Goal: Communication & Community: Share content

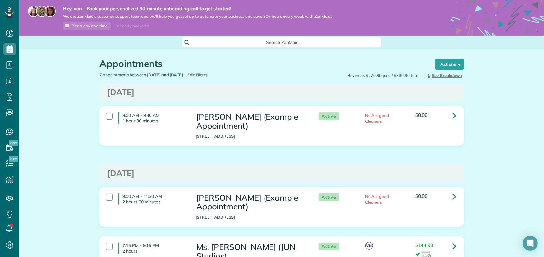
scroll to position [257, 19]
click at [106, 115] on div at bounding box center [109, 116] width 7 height 7
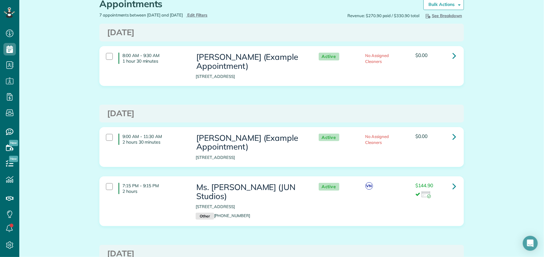
scroll to position [62, 0]
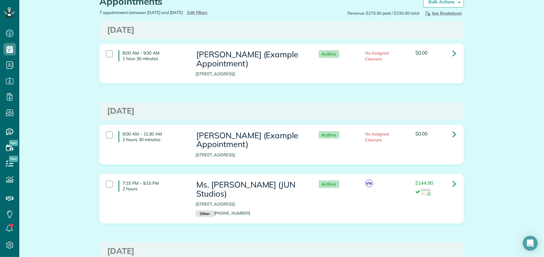
click at [108, 139] on div "9:00 AM - 11:30 AM 2 hours 30 minutes" at bounding box center [146, 136] width 90 height 17
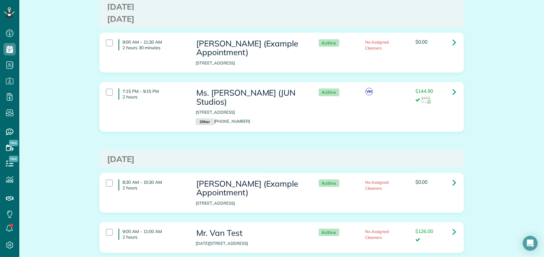
scroll to position [156, 0]
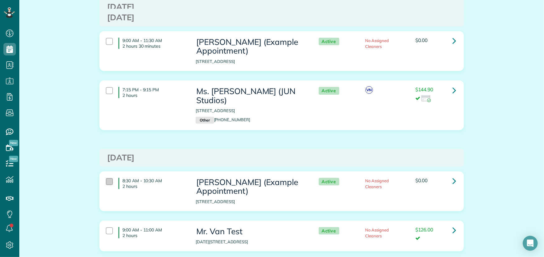
click at [106, 178] on div at bounding box center [109, 181] width 7 height 7
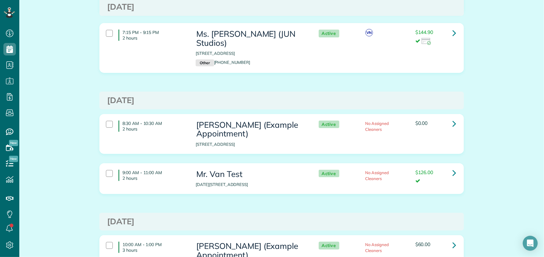
scroll to position [218, 0]
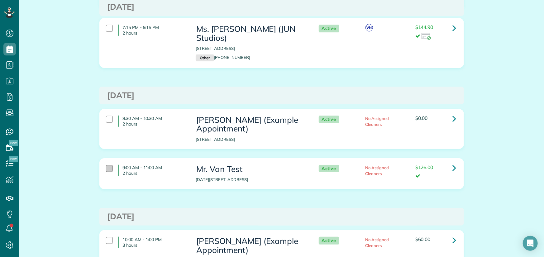
click at [108, 165] on div at bounding box center [109, 168] width 7 height 7
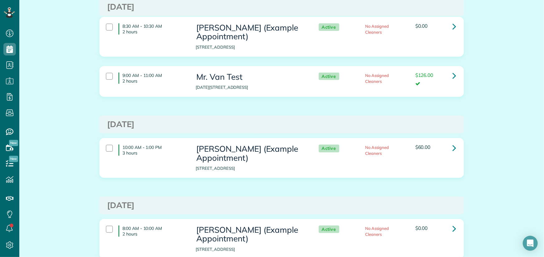
scroll to position [311, 0]
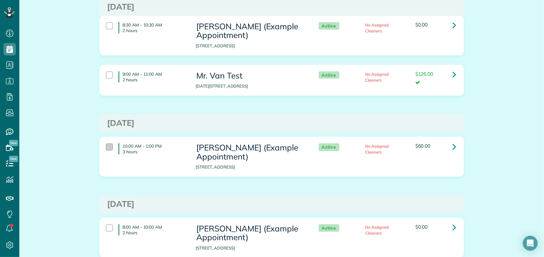
click at [106, 145] on div at bounding box center [109, 147] width 7 height 7
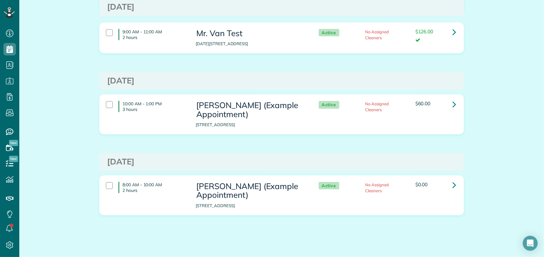
scroll to position [355, 0]
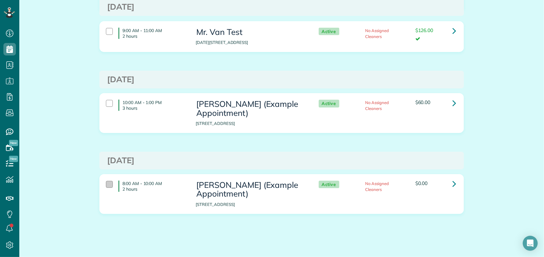
click at [106, 182] on div at bounding box center [109, 184] width 7 height 7
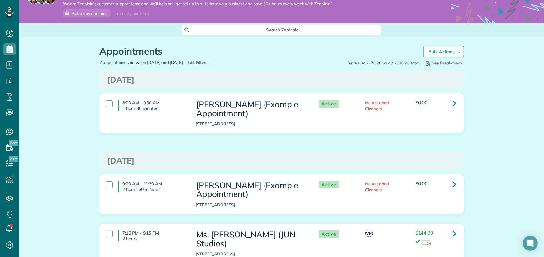
scroll to position [0, 0]
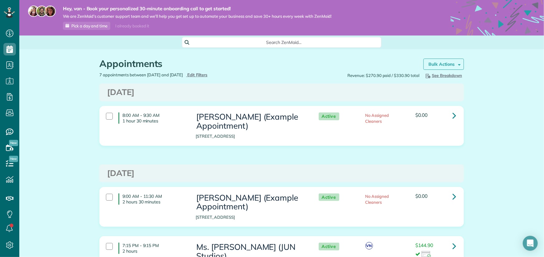
click at [363, 65] on span at bounding box center [458, 64] width 5 height 5
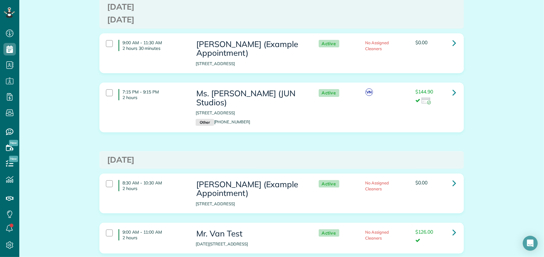
scroll to position [156, 0]
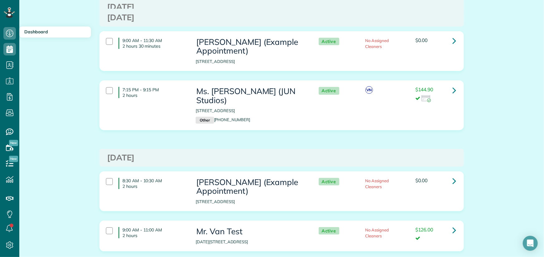
click at [46, 34] on span "Dashboard" at bounding box center [36, 32] width 24 height 6
click at [13, 34] on use at bounding box center [9, 33] width 7 height 7
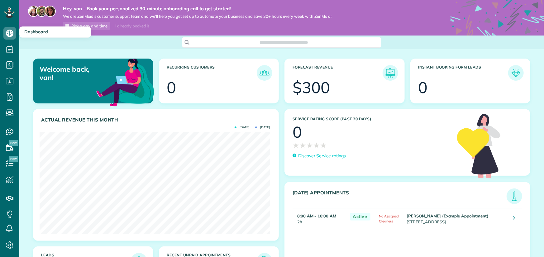
scroll to position [102, 230]
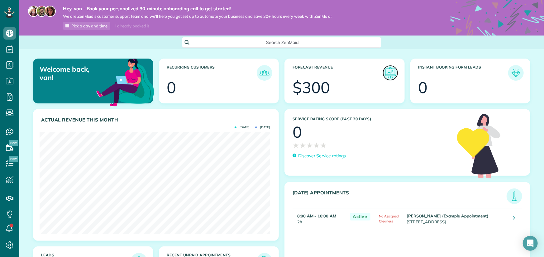
click at [388, 75] on img at bounding box center [390, 73] width 14 height 14
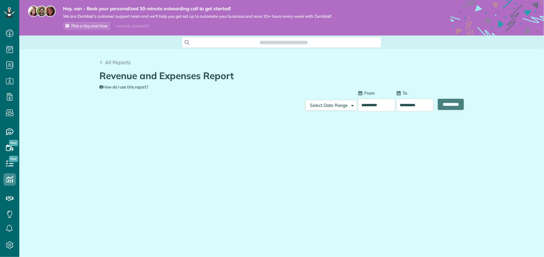
scroll to position [3, 3]
type input "**********"
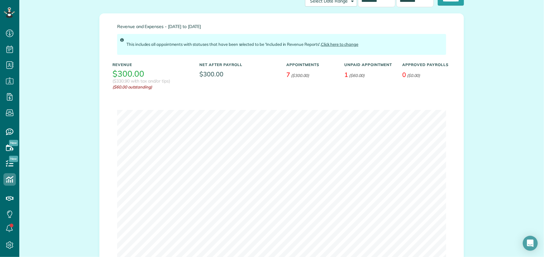
scroll to position [83, 0]
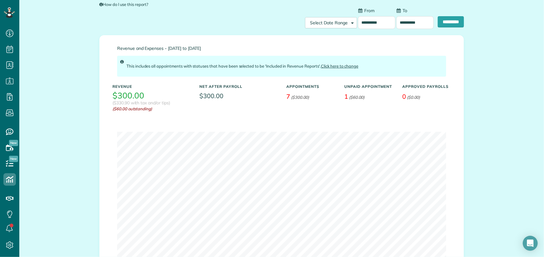
click at [126, 95] on h3 "$300.00" at bounding box center [128, 95] width 32 height 9
click at [126, 110] on em "($60.00 outstanding)" at bounding box center [151, 109] width 78 height 6
click at [122, 93] on h3 "$300.00" at bounding box center [128, 95] width 32 height 9
click at [123, 109] on em "($60.00 outstanding)" at bounding box center [151, 109] width 78 height 6
click at [349, 99] on em "($60.00)" at bounding box center [357, 97] width 16 height 5
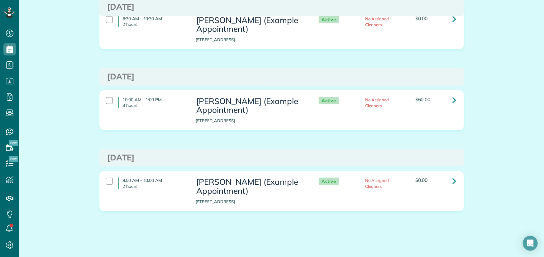
scroll to position [258, 0]
click at [452, 100] on icon at bounding box center [454, 99] width 4 height 11
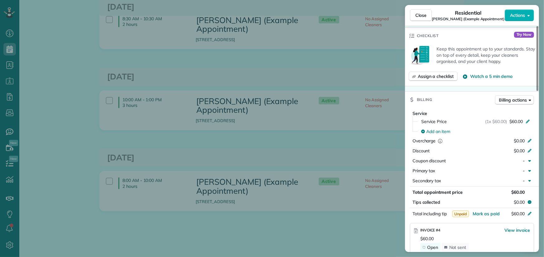
scroll to position [187, 0]
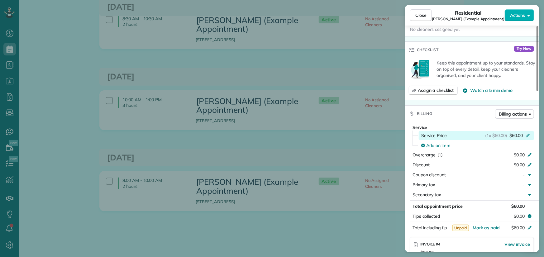
click at [528, 136] on icon at bounding box center [527, 134] width 5 height 5
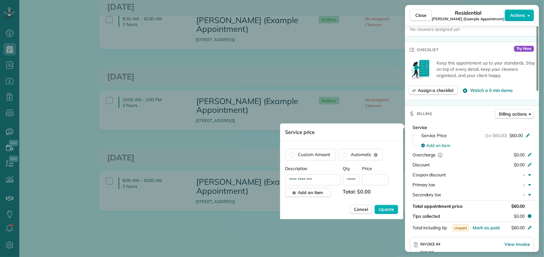
scroll to position [0, 0]
drag, startPoint x: 356, startPoint y: 180, endPoint x: 330, endPoint y: 177, distance: 26.3
click at [330, 177] on div "**********" at bounding box center [341, 179] width 113 height 11
click at [320, 207] on div "Cancel Update" at bounding box center [341, 209] width 113 height 9
click at [386, 208] on span "Update" at bounding box center [386, 209] width 16 height 6
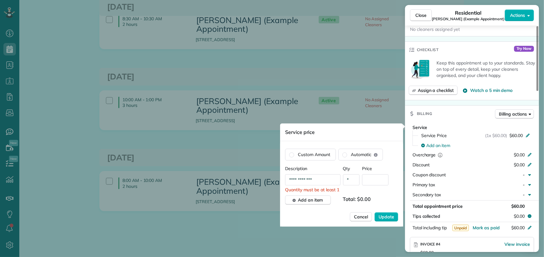
click at [352, 183] on input "*" at bounding box center [351, 179] width 17 height 11
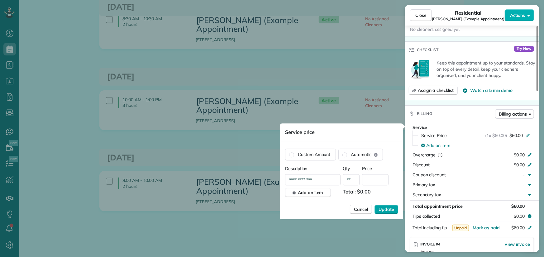
type input "**"
click at [389, 210] on span "Update" at bounding box center [386, 209] width 16 height 6
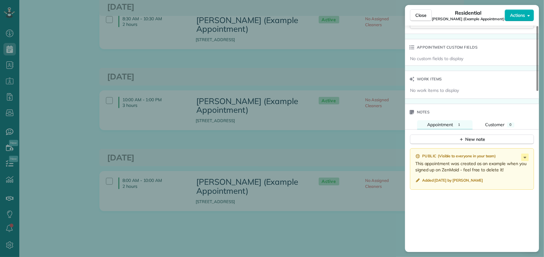
scroll to position [187, 0]
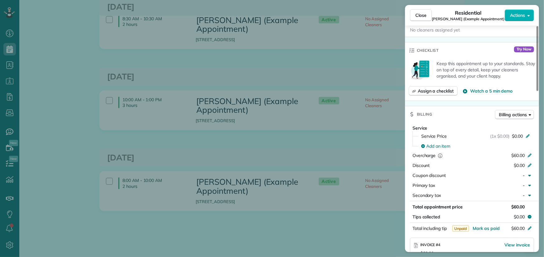
click at [352, 47] on div "Close Residential Amar Ghose (Example Appointment) Actions Status Active Amar G…" at bounding box center [272, 128] width 544 height 257
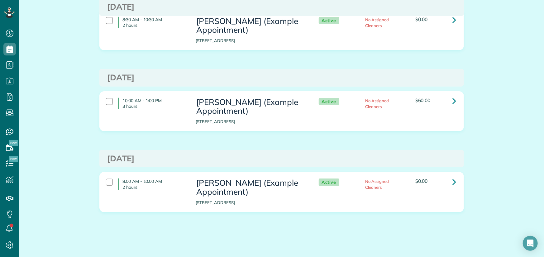
scroll to position [258, 0]
click at [452, 102] on icon at bounding box center [454, 99] width 4 height 11
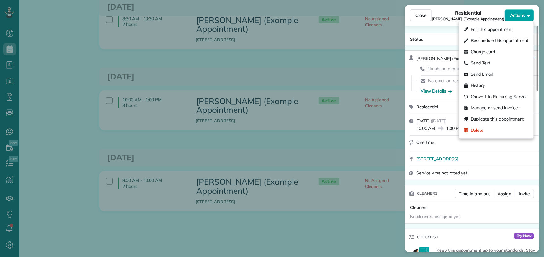
click at [523, 16] on span "Actions" at bounding box center [517, 15] width 15 height 6
click at [477, 129] on span "Delete" at bounding box center [477, 130] width 13 height 6
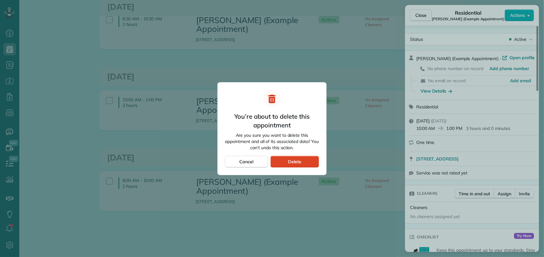
click at [303, 159] on div "Delete" at bounding box center [294, 162] width 49 height 12
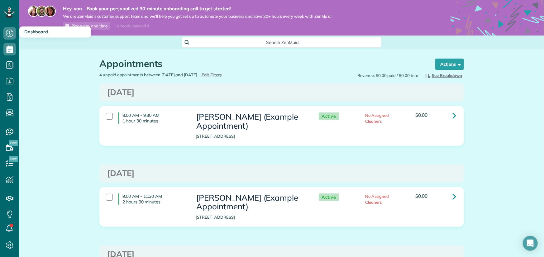
click at [31, 32] on span "Dashboard" at bounding box center [36, 32] width 24 height 6
click at [10, 34] on icon at bounding box center [9, 33] width 12 height 12
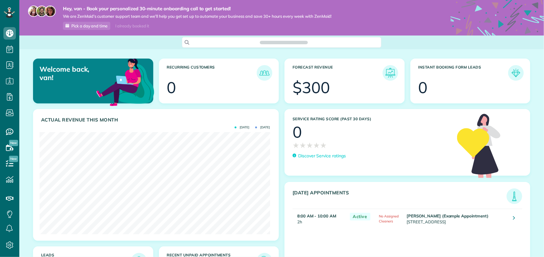
scroll to position [3, 3]
click at [385, 73] on img at bounding box center [390, 73] width 14 height 14
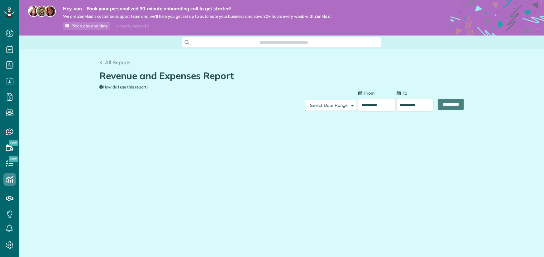
scroll to position [3, 3]
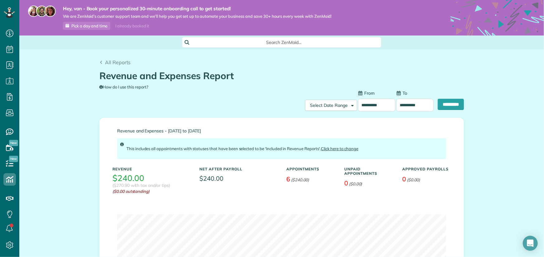
type input "**********"
click at [291, 180] on em "($240.00)" at bounding box center [300, 179] width 18 height 5
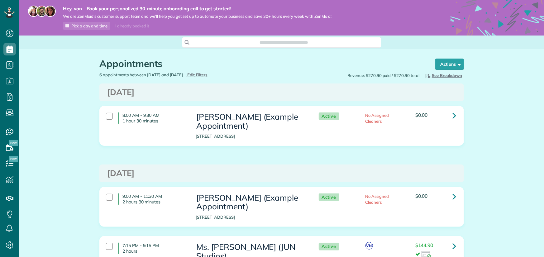
scroll to position [3, 3]
click at [452, 116] on icon at bounding box center [454, 115] width 4 height 11
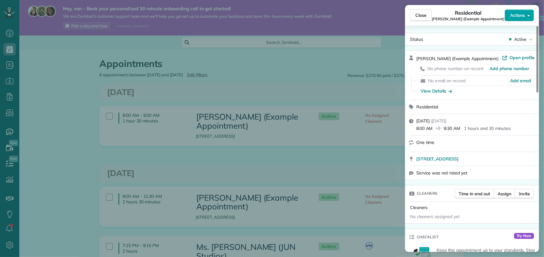
click at [525, 15] on button "Actions" at bounding box center [519, 15] width 29 height 12
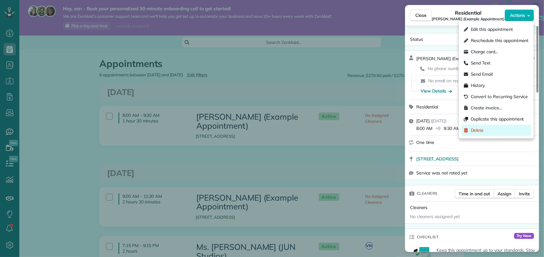
click at [479, 131] on span "Delete" at bounding box center [477, 130] width 13 height 6
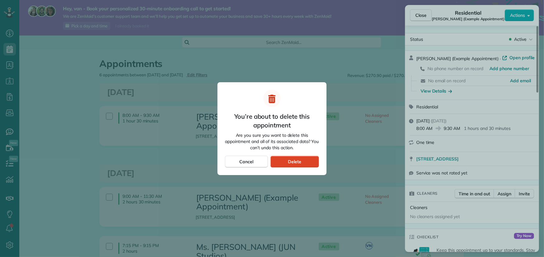
click at [295, 160] on span "Delete" at bounding box center [294, 162] width 13 height 6
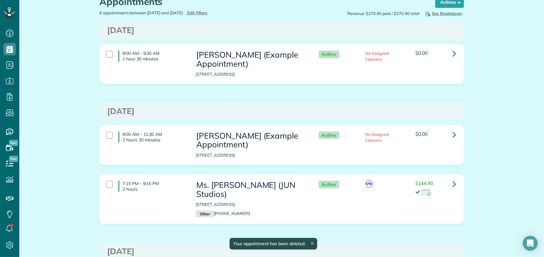
scroll to position [62, 0]
click at [452, 134] on icon at bounding box center [454, 134] width 4 height 11
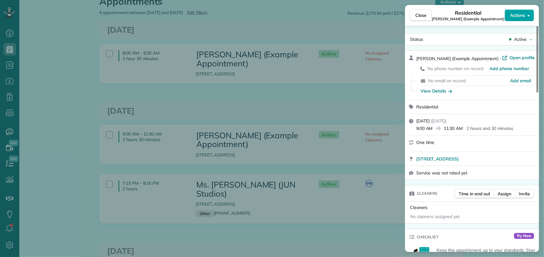
click at [521, 15] on span "Actions" at bounding box center [517, 15] width 15 height 6
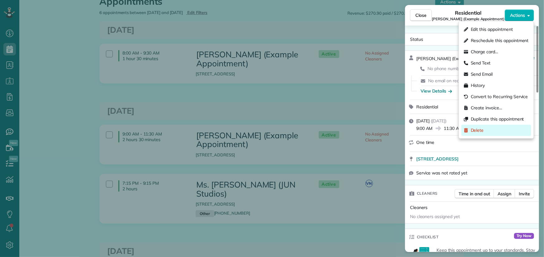
click at [481, 132] on span "Delete" at bounding box center [477, 130] width 13 height 6
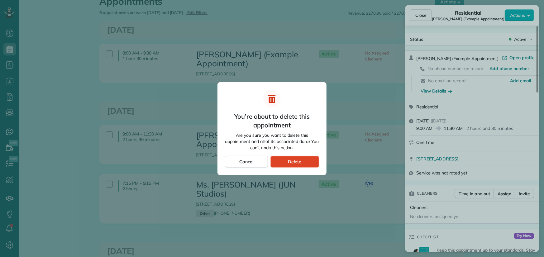
click at [301, 164] on span "Delete" at bounding box center [294, 162] width 13 height 6
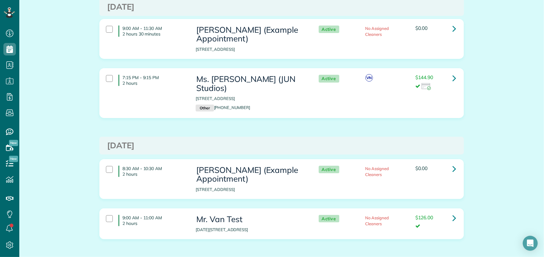
scroll to position [218, 0]
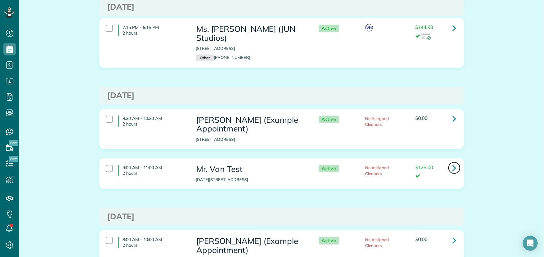
click at [452, 162] on icon at bounding box center [454, 167] width 4 height 11
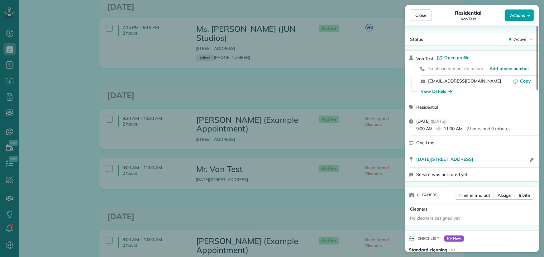
click at [528, 16] on icon "button" at bounding box center [528, 15] width 2 height 5
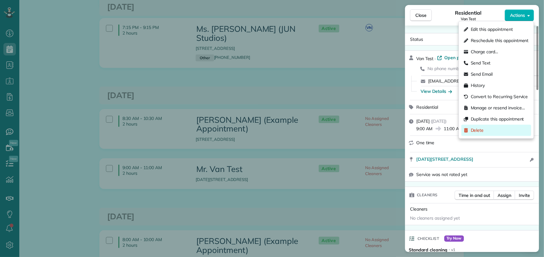
click at [477, 131] on span "Delete" at bounding box center [477, 130] width 13 height 6
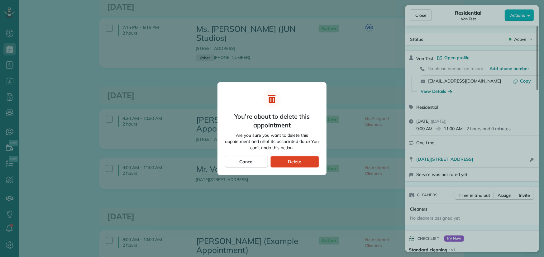
click at [308, 162] on div "Delete" at bounding box center [294, 162] width 49 height 12
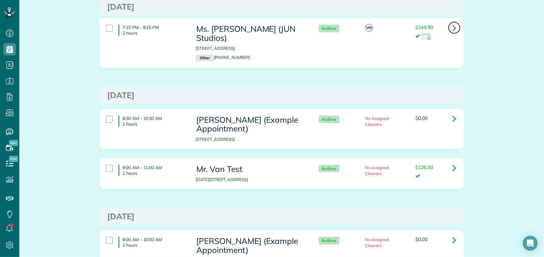
click at [454, 27] on link at bounding box center [454, 27] width 12 height 12
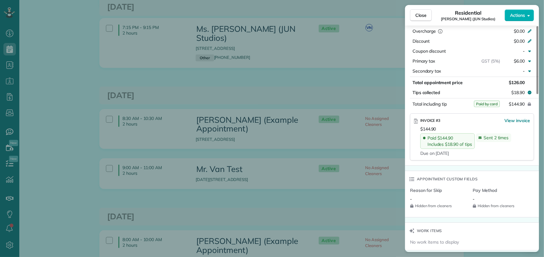
scroll to position [249, 0]
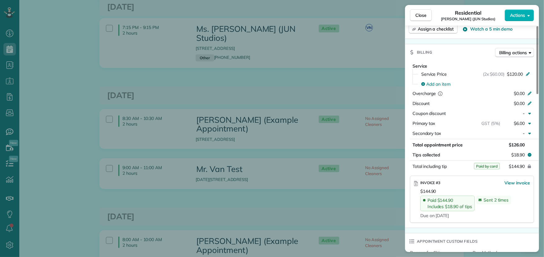
click at [298, 66] on div "Close Residential Rita (JUN Studios) Actions Status Active Rita (JUN Studios) ·…" at bounding box center [272, 128] width 544 height 257
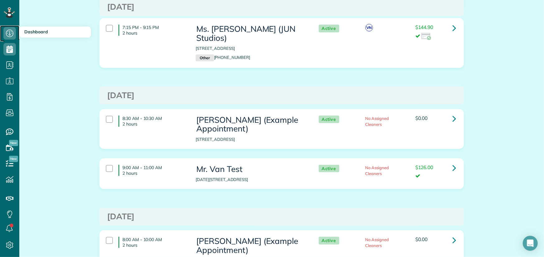
click at [9, 32] on icon at bounding box center [9, 33] width 12 height 12
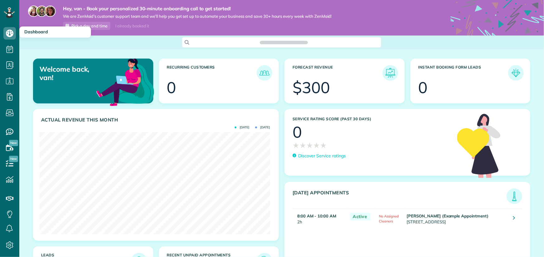
scroll to position [257, 19]
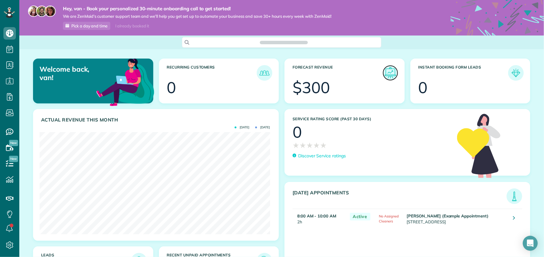
click at [387, 73] on img at bounding box center [390, 73] width 14 height 14
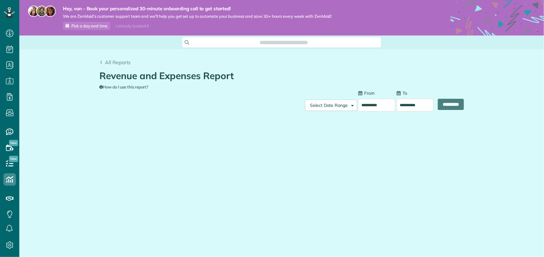
scroll to position [3, 3]
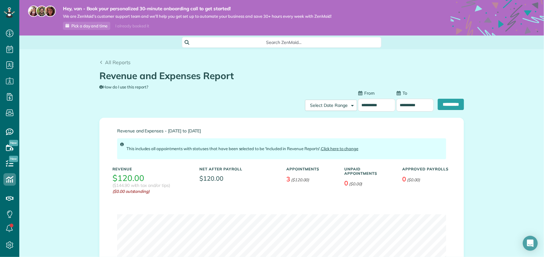
type input "**********"
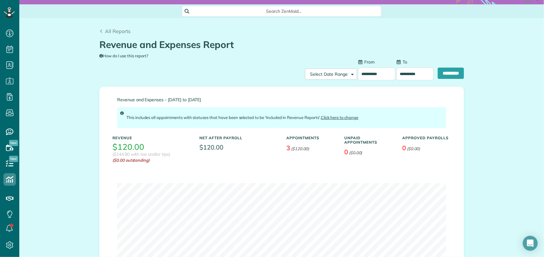
scroll to position [62, 0]
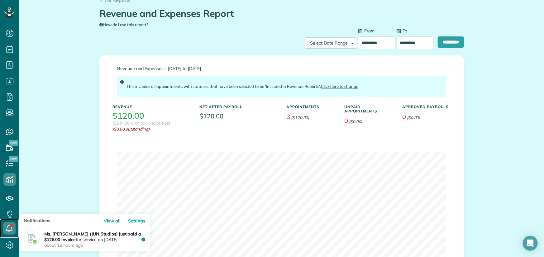
click at [9, 227] on icon at bounding box center [9, 228] width 12 height 12
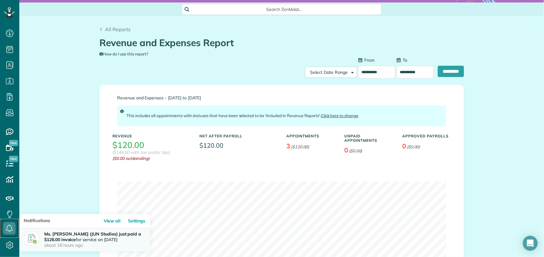
scroll to position [31, 0]
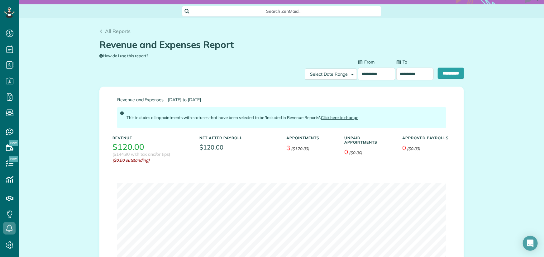
click at [51, 157] on div "**********" at bounding box center [281, 210] width 524 height 384
click at [37, 29] on span "Dashboard" at bounding box center [36, 32] width 24 height 6
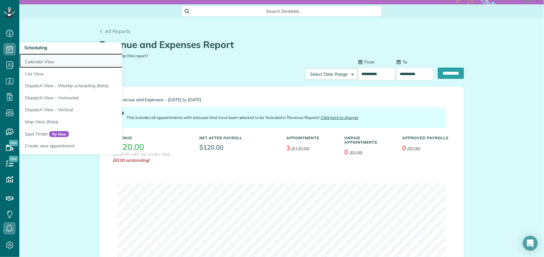
click at [39, 61] on link "Calendar View" at bounding box center [97, 61] width 156 height 14
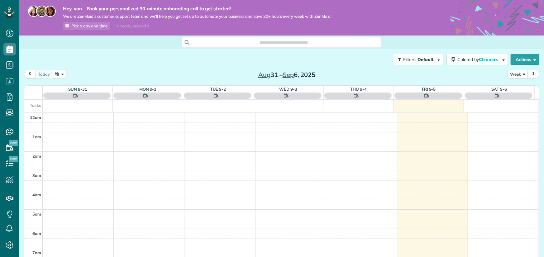
scroll to position [135, 0]
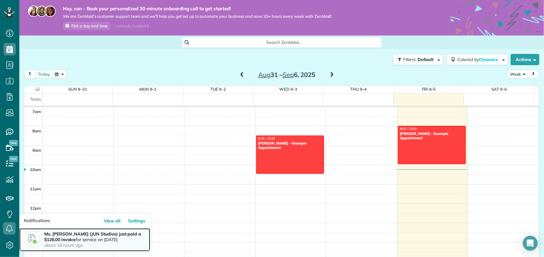
click at [66, 236] on strong "Ms. [PERSON_NAME] (JUN Studios) just paid a $126.00 invoice" at bounding box center [92, 236] width 97 height 11
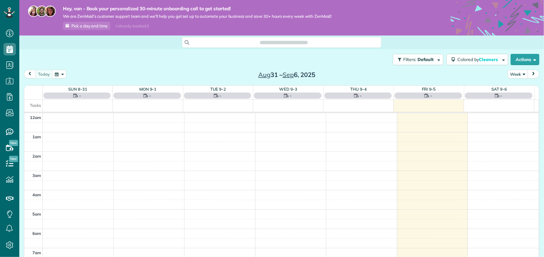
scroll to position [135, 0]
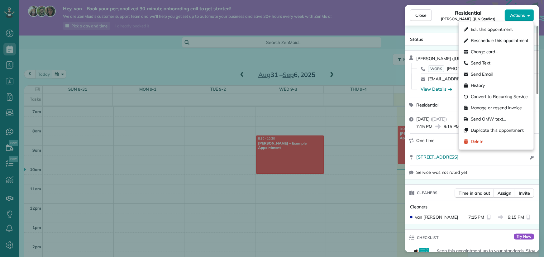
click at [526, 12] on button "Actions" at bounding box center [519, 15] width 29 height 12
click at [500, 74] on div "Send Email" at bounding box center [496, 74] width 70 height 11
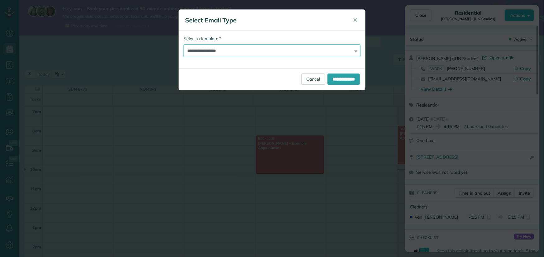
click at [323, 49] on select "**********" at bounding box center [271, 50] width 177 height 13
click at [341, 78] on input "**********" at bounding box center [343, 79] width 32 height 11
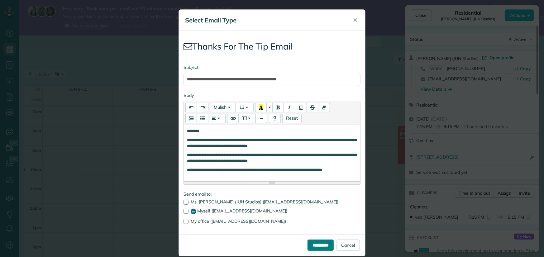
click at [314, 245] on input "**********" at bounding box center [320, 244] width 26 height 11
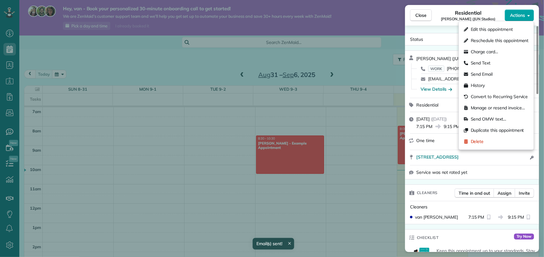
click at [522, 15] on span "Actions" at bounding box center [517, 15] width 15 height 6
click at [490, 73] on span "Send Email" at bounding box center [482, 74] width 22 height 6
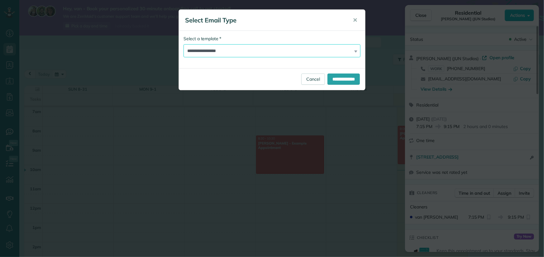
click at [297, 48] on select "**********" at bounding box center [271, 50] width 177 height 13
select select "*******"
click at [183, 44] on select "**********" at bounding box center [271, 50] width 177 height 13
click at [346, 80] on input "**********" at bounding box center [343, 79] width 32 height 11
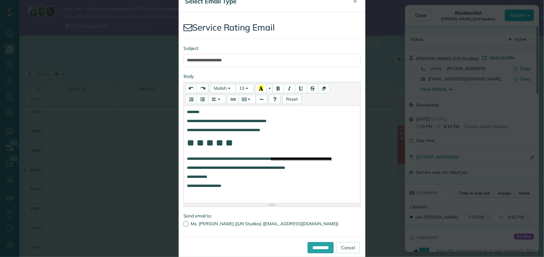
scroll to position [30, 0]
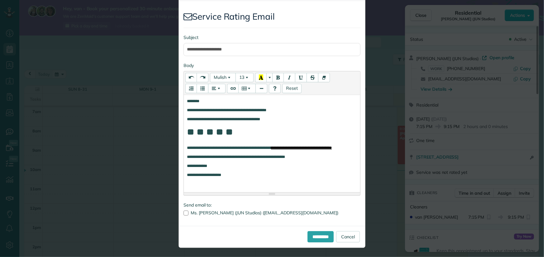
click at [277, 108] on p "**********" at bounding box center [272, 110] width 170 height 6
click at [312, 237] on input "**********" at bounding box center [320, 236] width 26 height 11
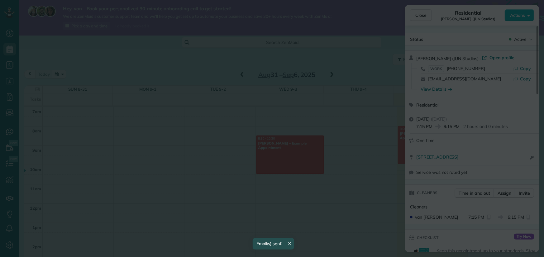
scroll to position [0, 0]
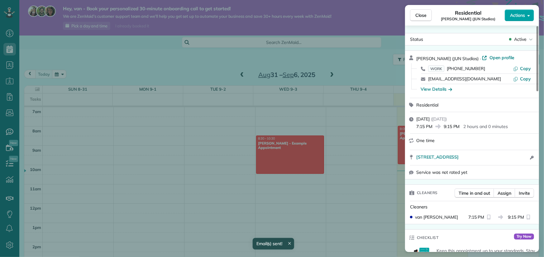
click at [523, 13] on span "Actions" at bounding box center [517, 15] width 15 height 6
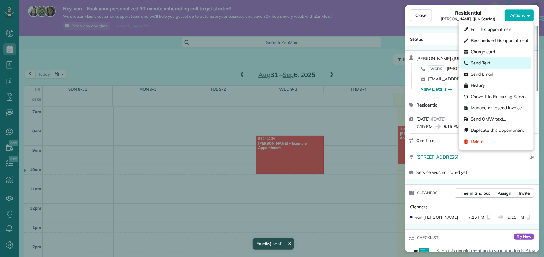
click at [485, 64] on span "Send Text" at bounding box center [481, 63] width 20 height 6
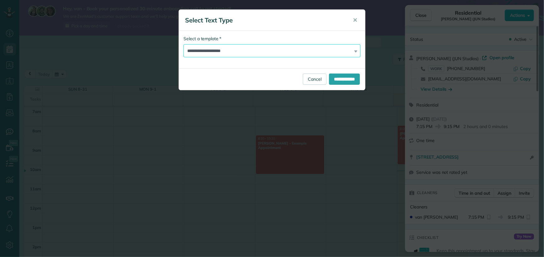
click at [238, 51] on select "**********" at bounding box center [271, 50] width 177 height 13
select select "*******"
click at [183, 44] on select "**********" at bounding box center [271, 50] width 177 height 13
click at [356, 79] on input "**********" at bounding box center [344, 79] width 31 height 11
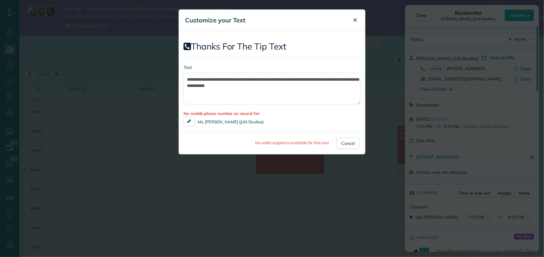
click at [353, 21] on span "✕" at bounding box center [355, 20] width 5 height 7
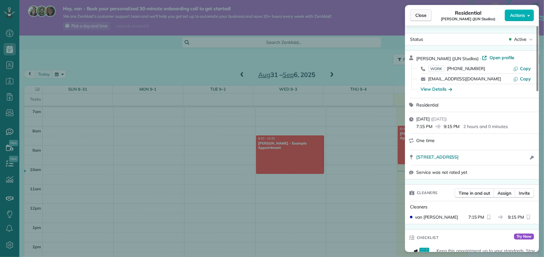
click at [421, 18] on span "Close" at bounding box center [420, 15] width 11 height 6
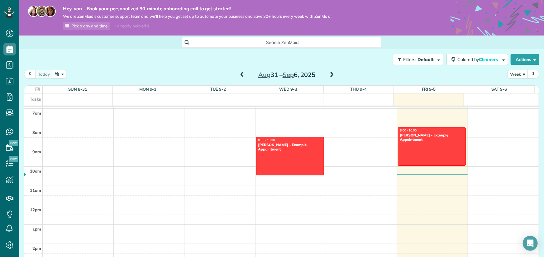
scroll to position [135, 0]
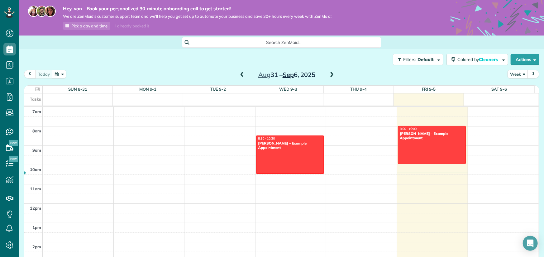
click at [286, 76] on span "Sep" at bounding box center [287, 75] width 11 height 8
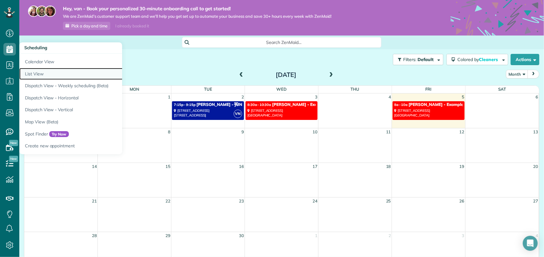
click at [40, 73] on link "List View" at bounding box center [97, 74] width 156 height 12
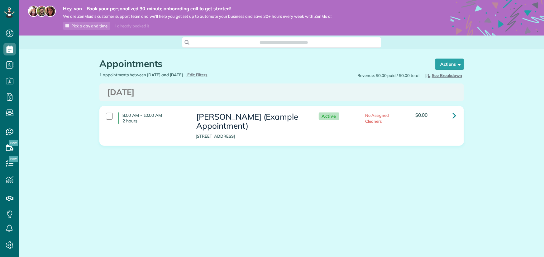
scroll to position [3, 3]
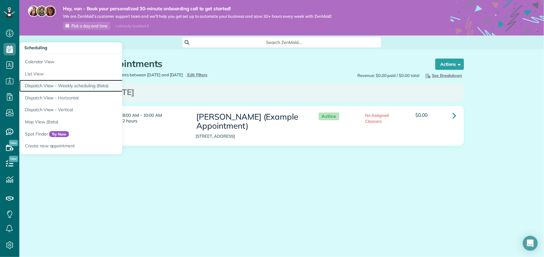
click at [50, 86] on link "Dispatch View - Weekly scheduling (Beta)" at bounding box center [97, 86] width 156 height 12
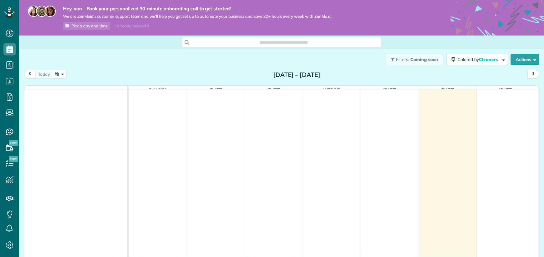
scroll to position [3, 3]
